Goal: Task Accomplishment & Management: Manage account settings

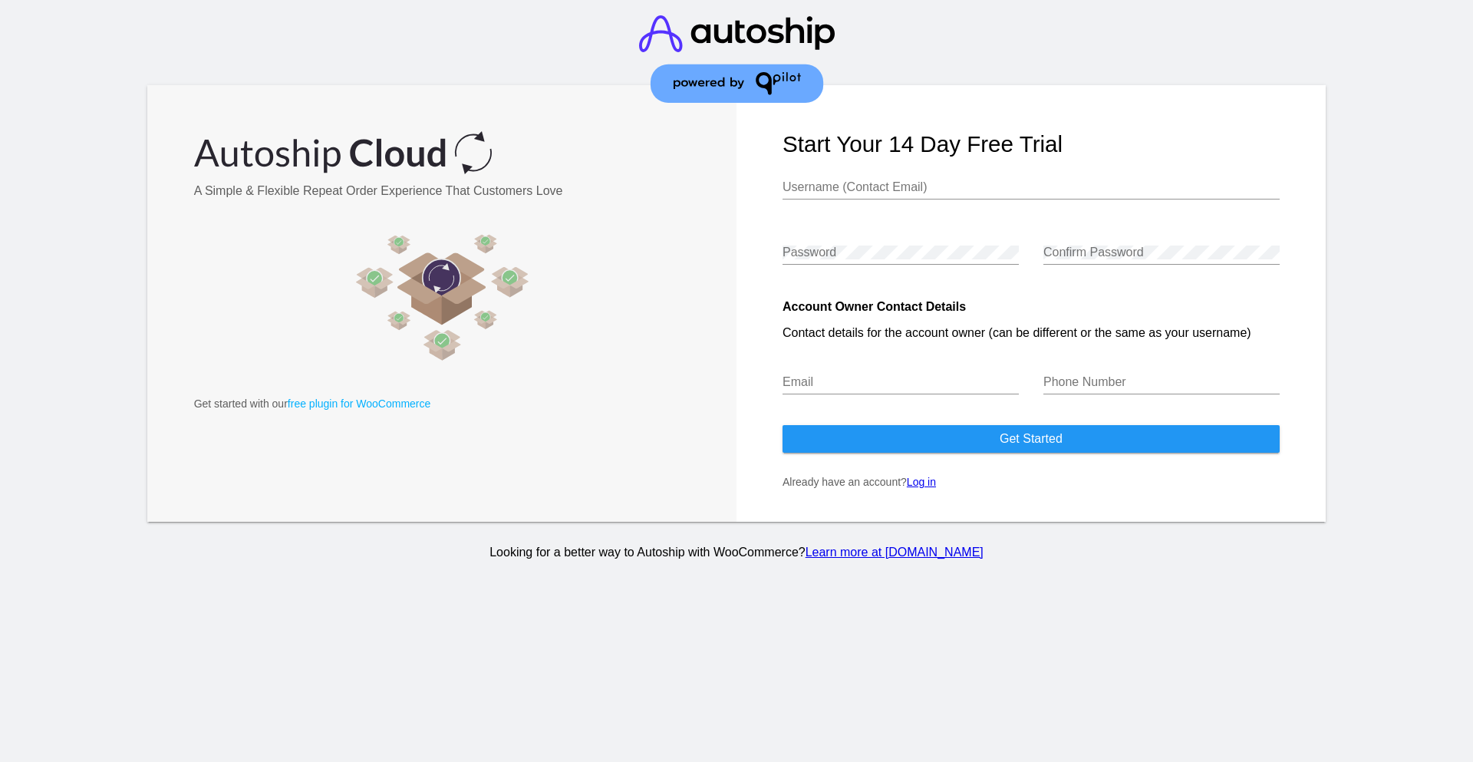
type input "[EMAIL_ADDRESS][DOMAIN_NAME]"
click at [930, 482] on link "Log in" at bounding box center [921, 482] width 29 height 12
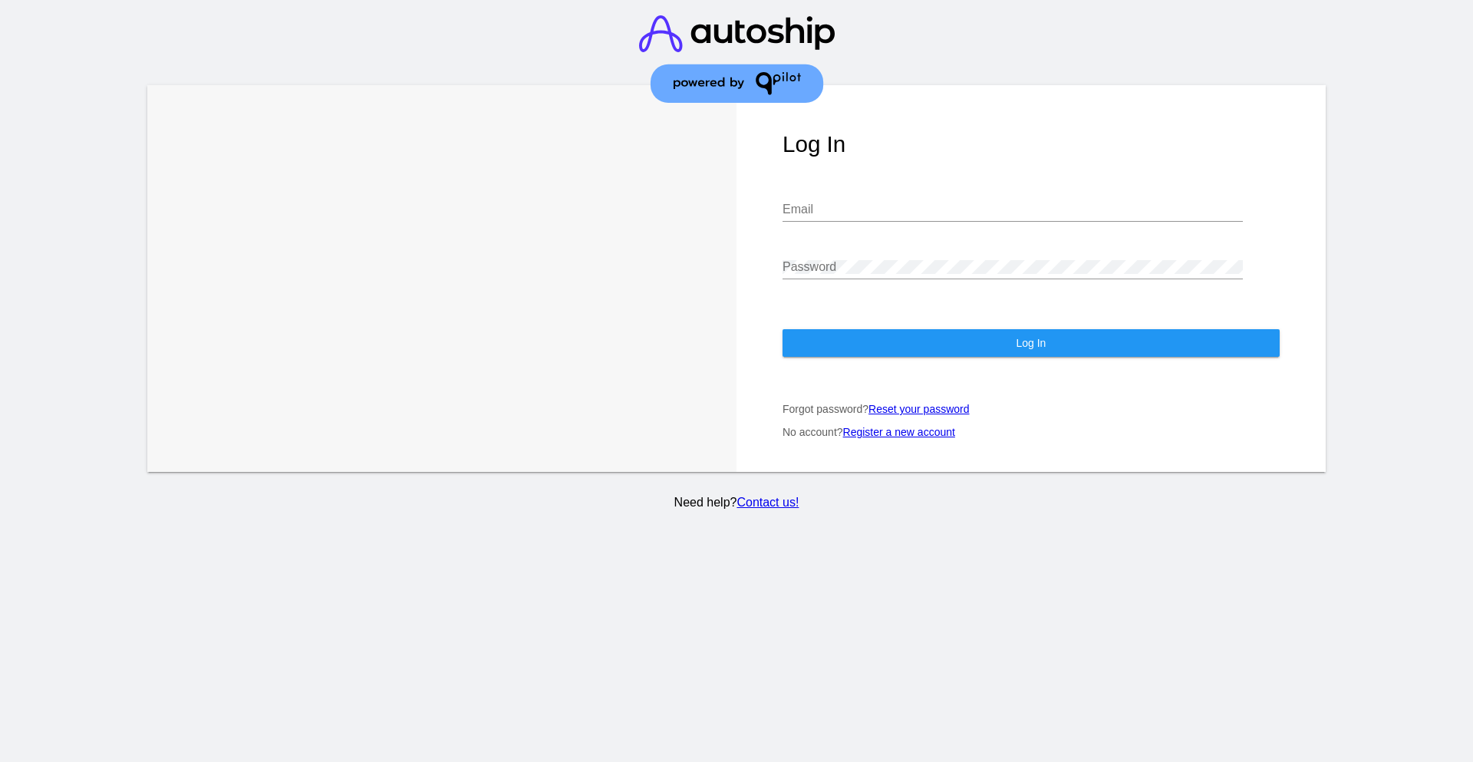
type input "[EMAIL_ADDRESS][DOMAIN_NAME]"
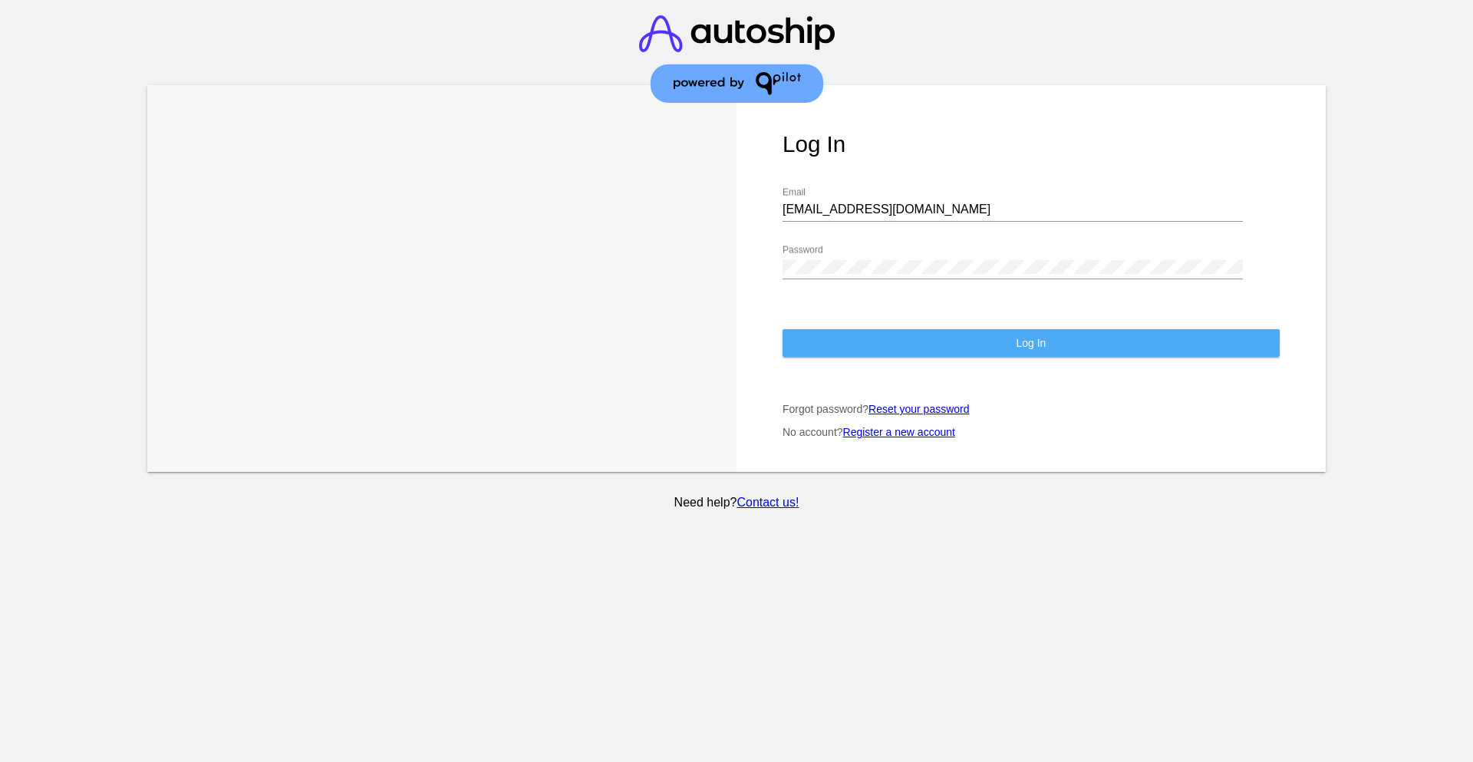
click at [1023, 344] on span "Log In" at bounding box center [1031, 343] width 30 height 12
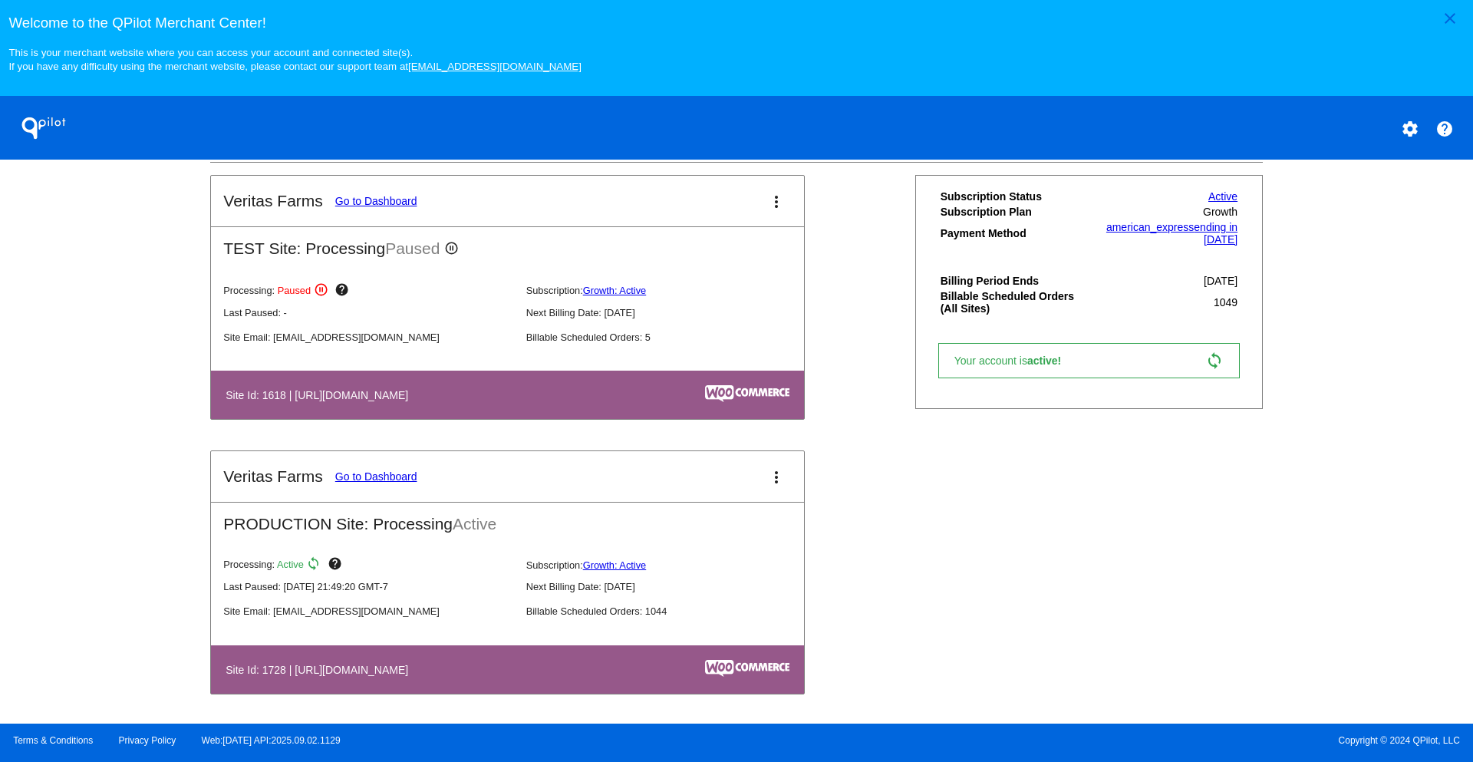
scroll to position [546, 0]
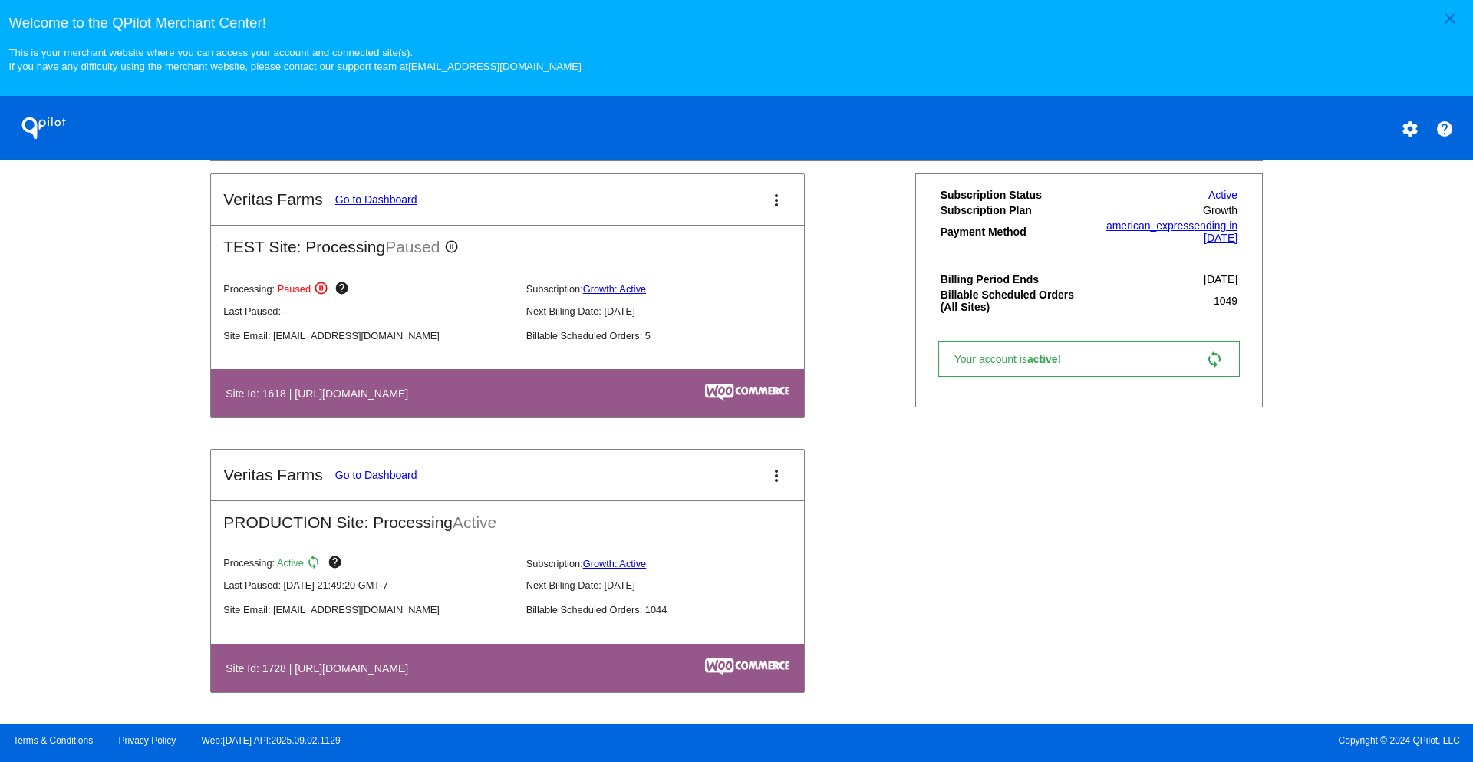
click at [393, 476] on link "Go to Dashboard" at bounding box center [376, 475] width 82 height 12
